Goal: Task Accomplishment & Management: Use online tool/utility

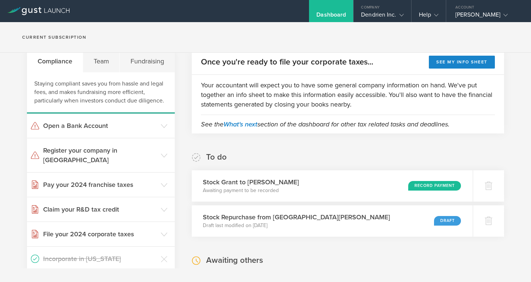
scroll to position [74, 0]
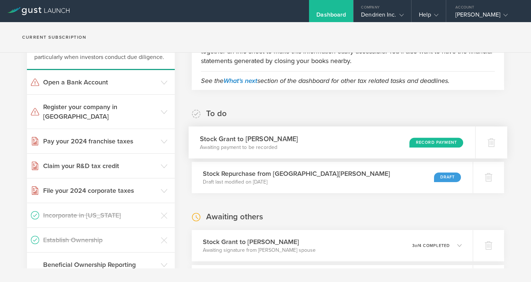
click at [437, 142] on div "Record Payment" at bounding box center [437, 143] width 54 height 10
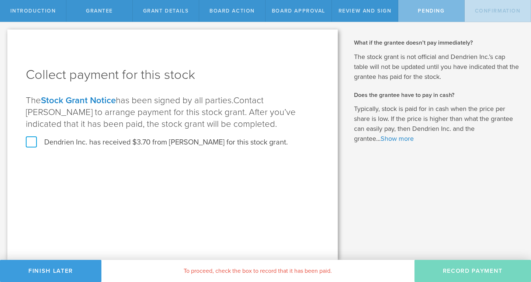
click at [123, 141] on label "Dendrien Inc. has received $3.70 from Michael Patterson for this stock grant." at bounding box center [157, 143] width 262 height 10
click at [0, 0] on input "Dendrien Inc. has received $3.70 from Michael Patterson for this stock grant." at bounding box center [0, 0] width 0 height 0
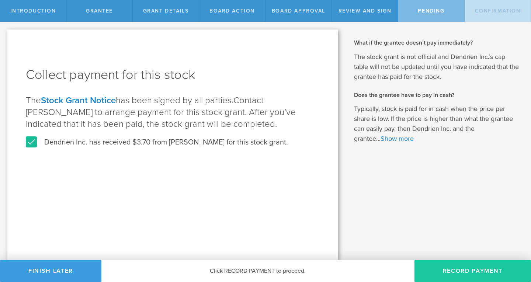
click at [467, 270] on button "Record Payment" at bounding box center [473, 271] width 117 height 22
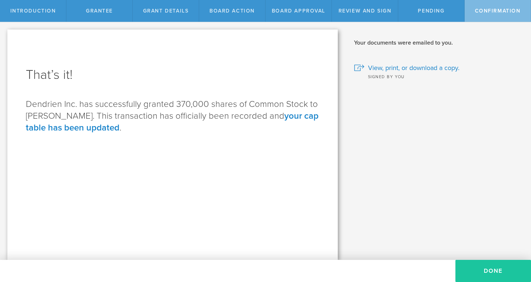
click at [482, 270] on button "Done" at bounding box center [494, 271] width 76 height 22
